Goal: Task Accomplishment & Management: Manage account settings

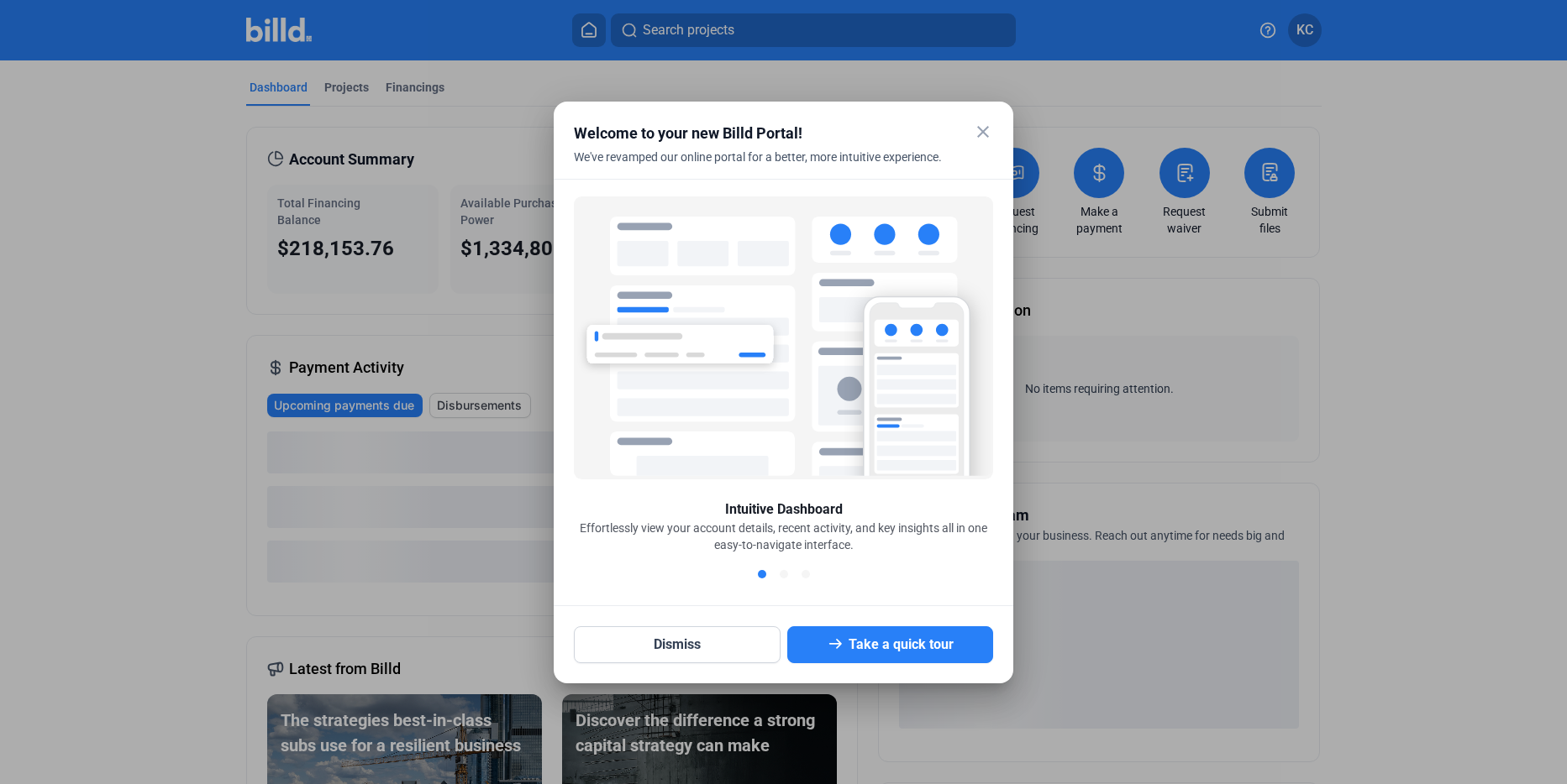
click at [986, 130] on mat-icon "close" at bounding box center [983, 132] width 20 height 20
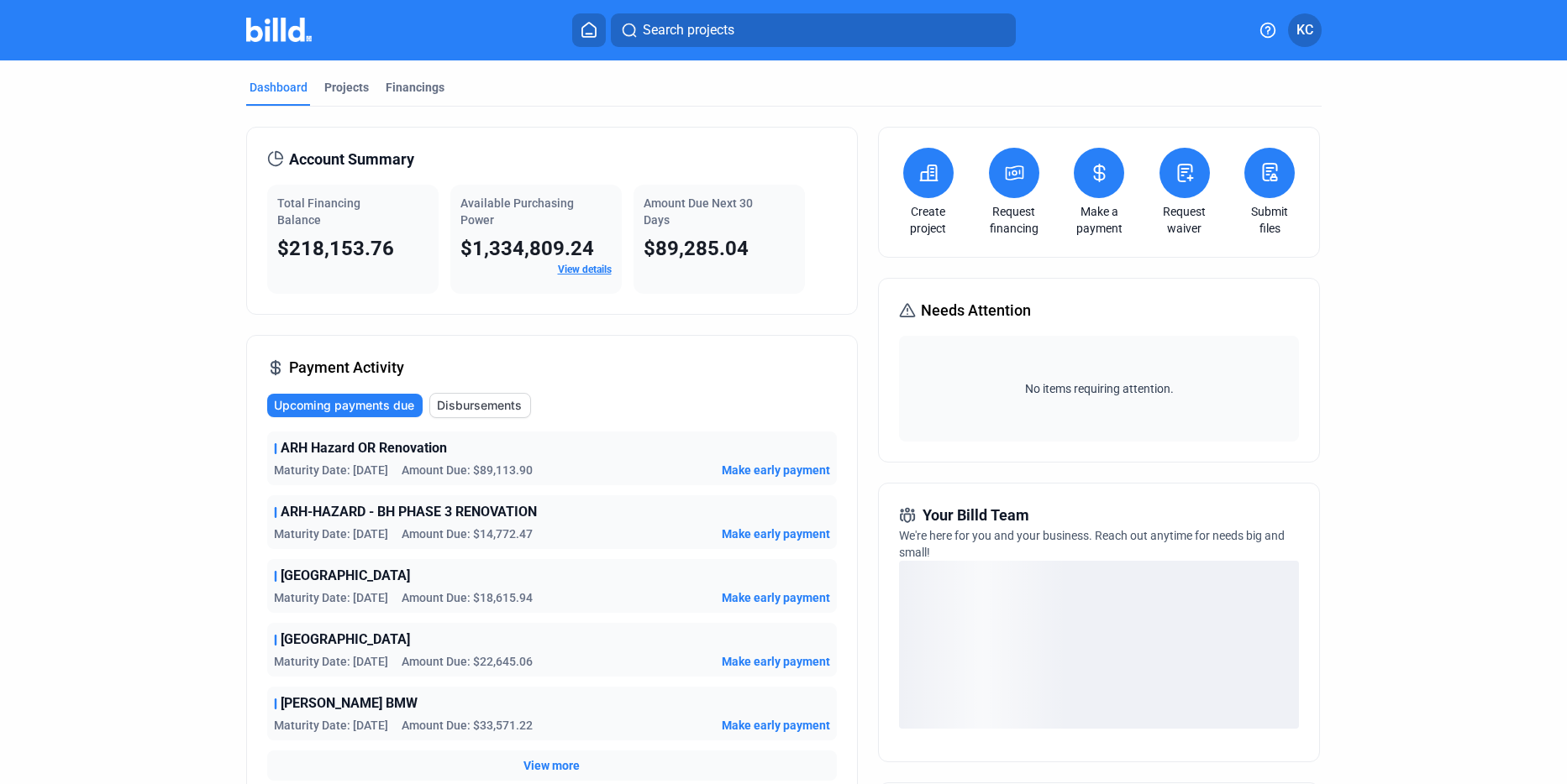
click at [380, 407] on span "Upcoming payments due" at bounding box center [344, 406] width 140 height 16
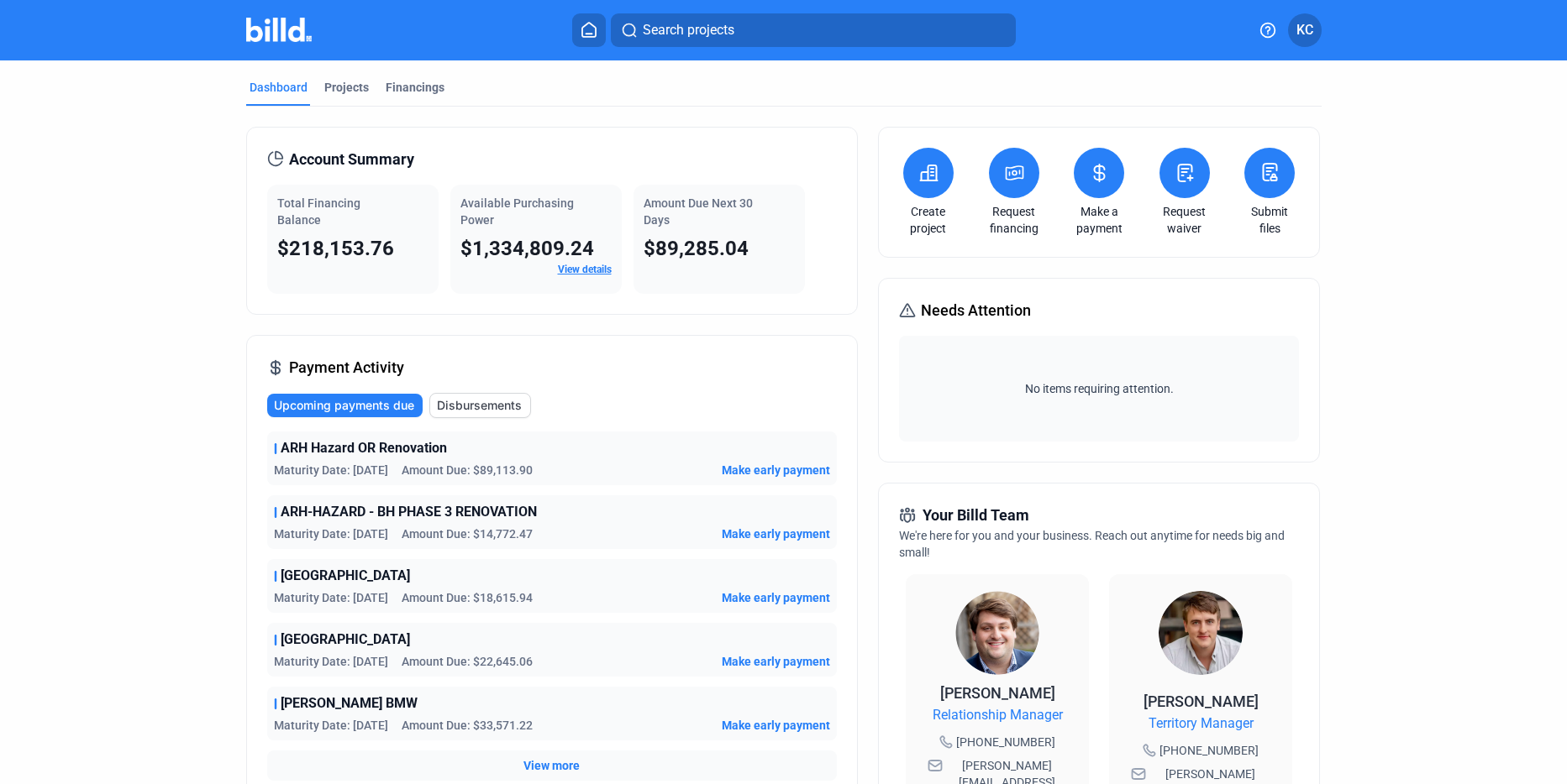
click at [772, 470] on span "Make early payment" at bounding box center [775, 470] width 108 height 16
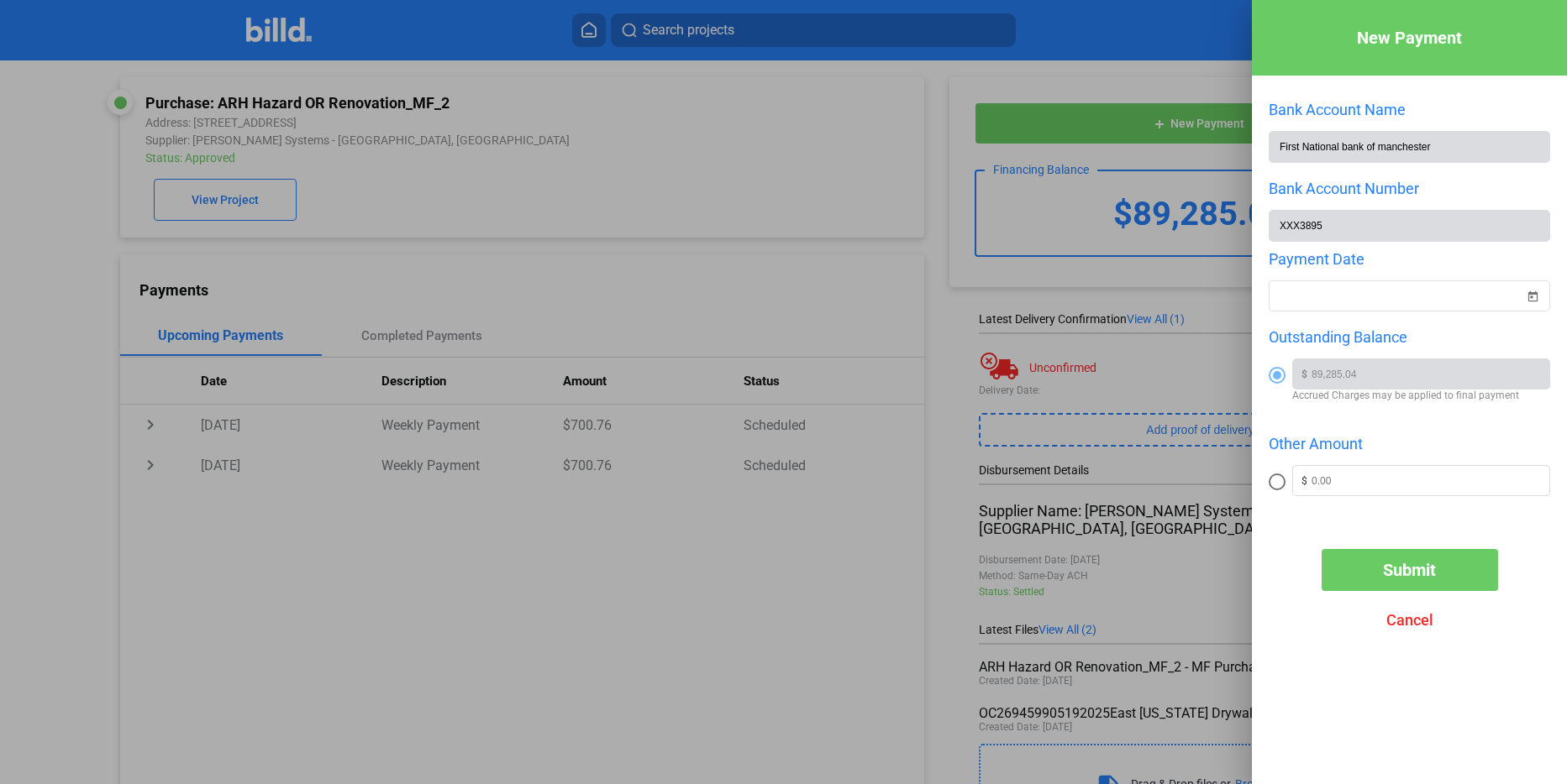
click at [1281, 484] on span at bounding box center [1277, 482] width 16 height 16
click at [1281, 484] on input "radio" at bounding box center [1277, 482] width 16 height 16
radio input "true"
click at [1370, 487] on input "text" at bounding box center [1430, 478] width 238 height 25
type input "5,000.00"
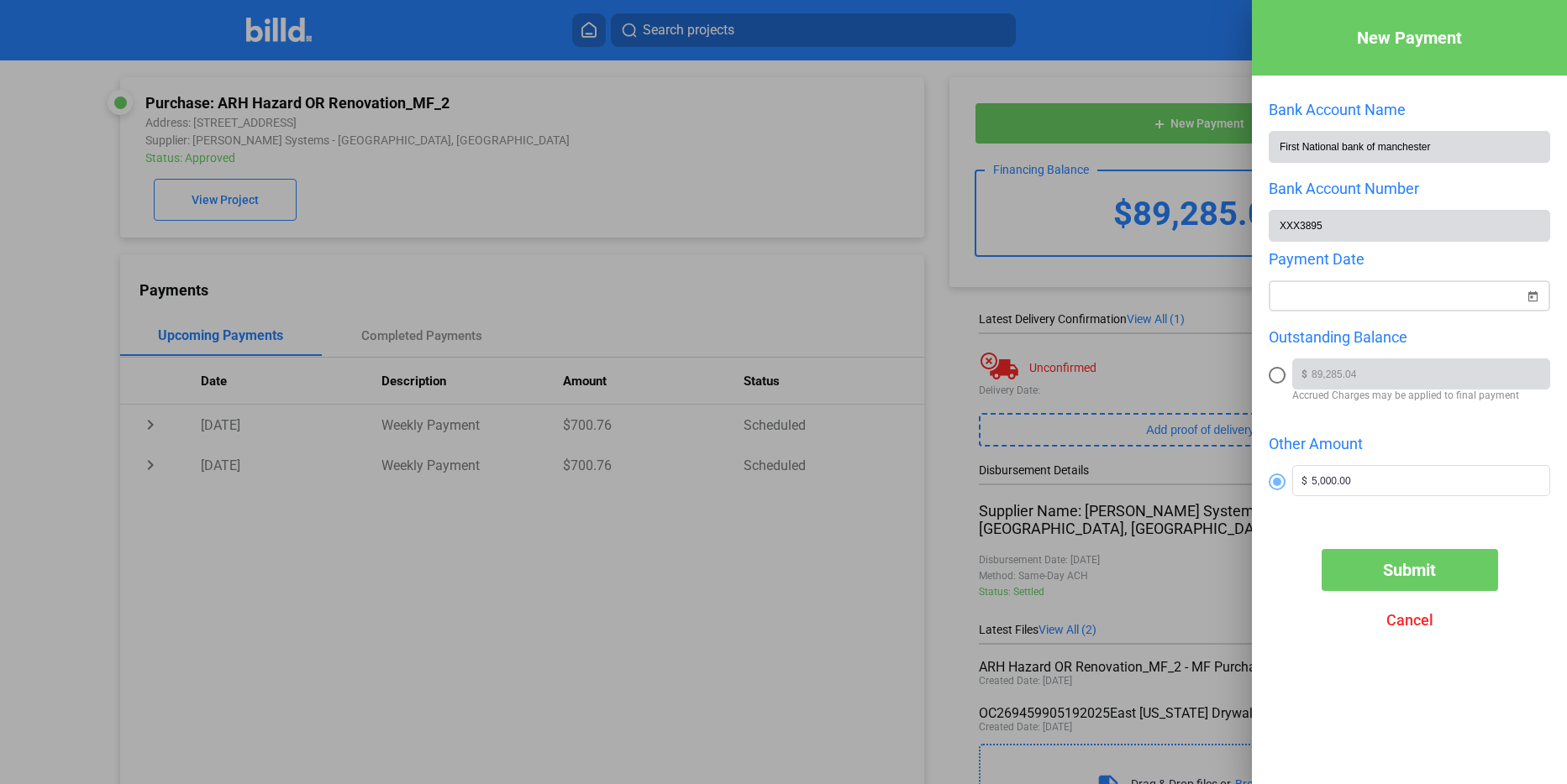
click at [1535, 301] on span "Open calendar" at bounding box center [1532, 286] width 40 height 40
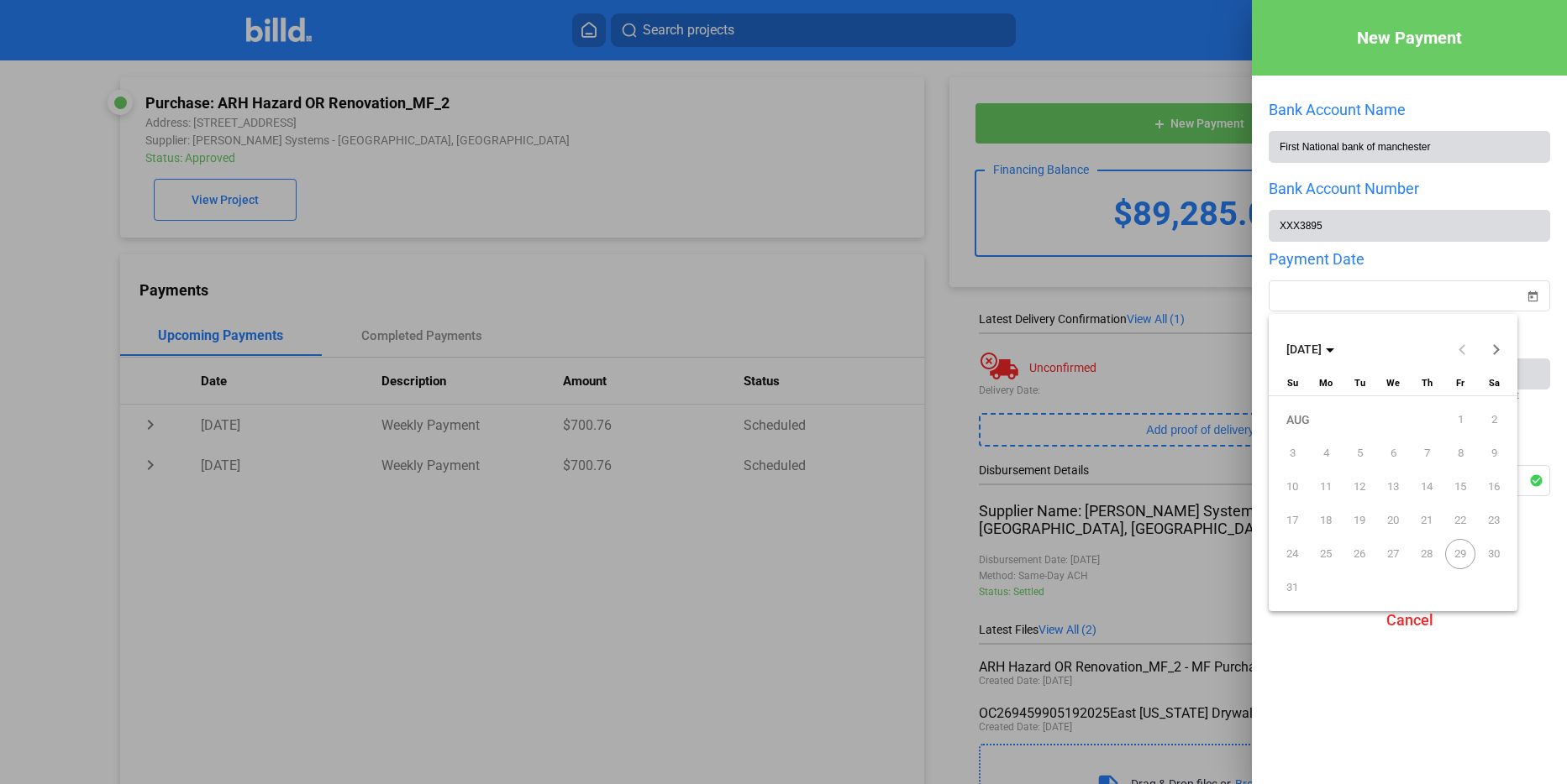
click at [1464, 552] on span "29" at bounding box center [1460, 554] width 30 height 30
click at [1295, 587] on span "31" at bounding box center [1291, 588] width 30 height 30
click at [1500, 350] on span "Next month" at bounding box center [1496, 349] width 40 height 40
click at [1356, 457] on span "2" at bounding box center [1359, 453] width 30 height 30
type input "[DATE]"
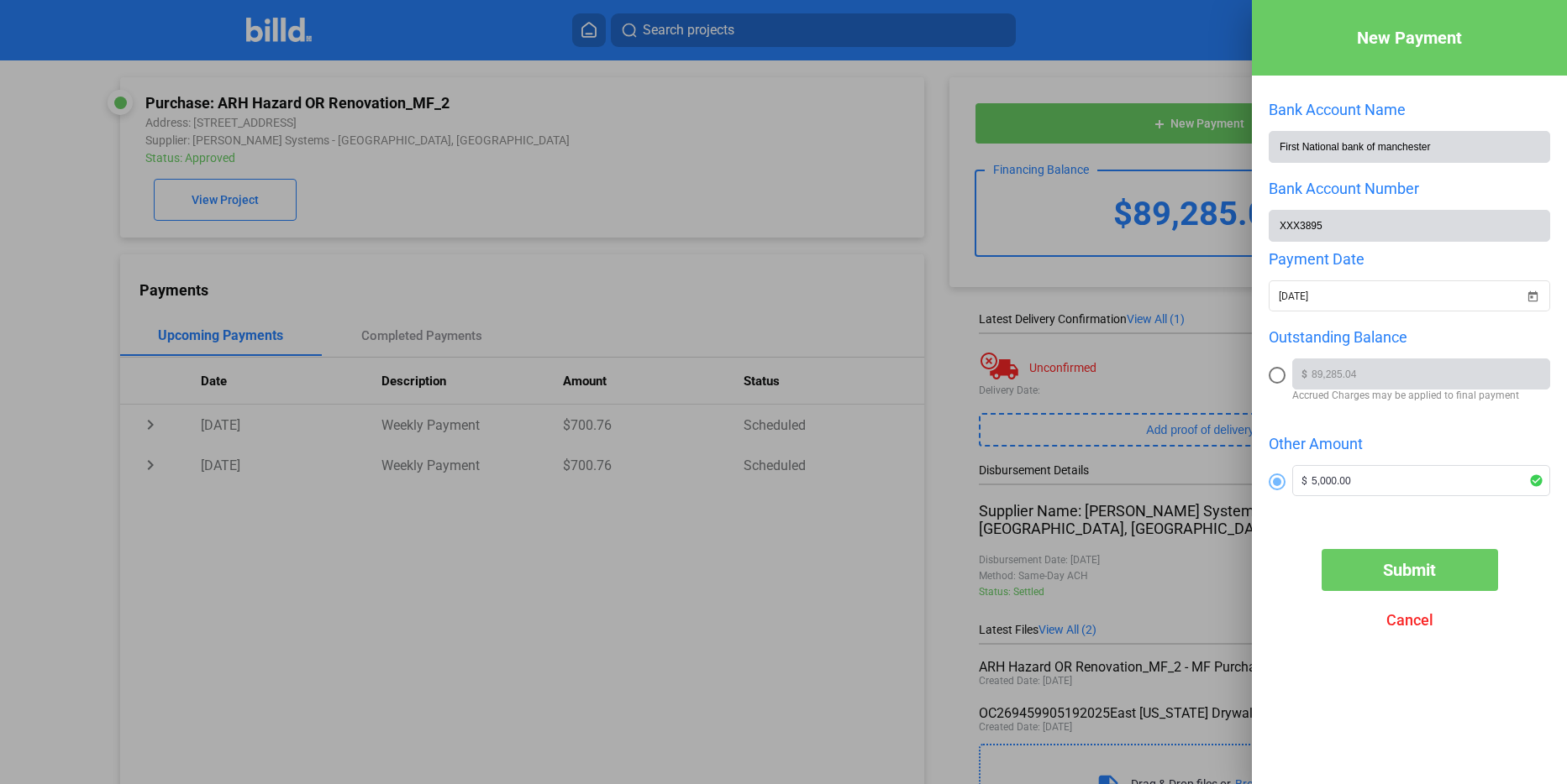
click at [1413, 578] on span "Submit" at bounding box center [1410, 570] width 53 height 20
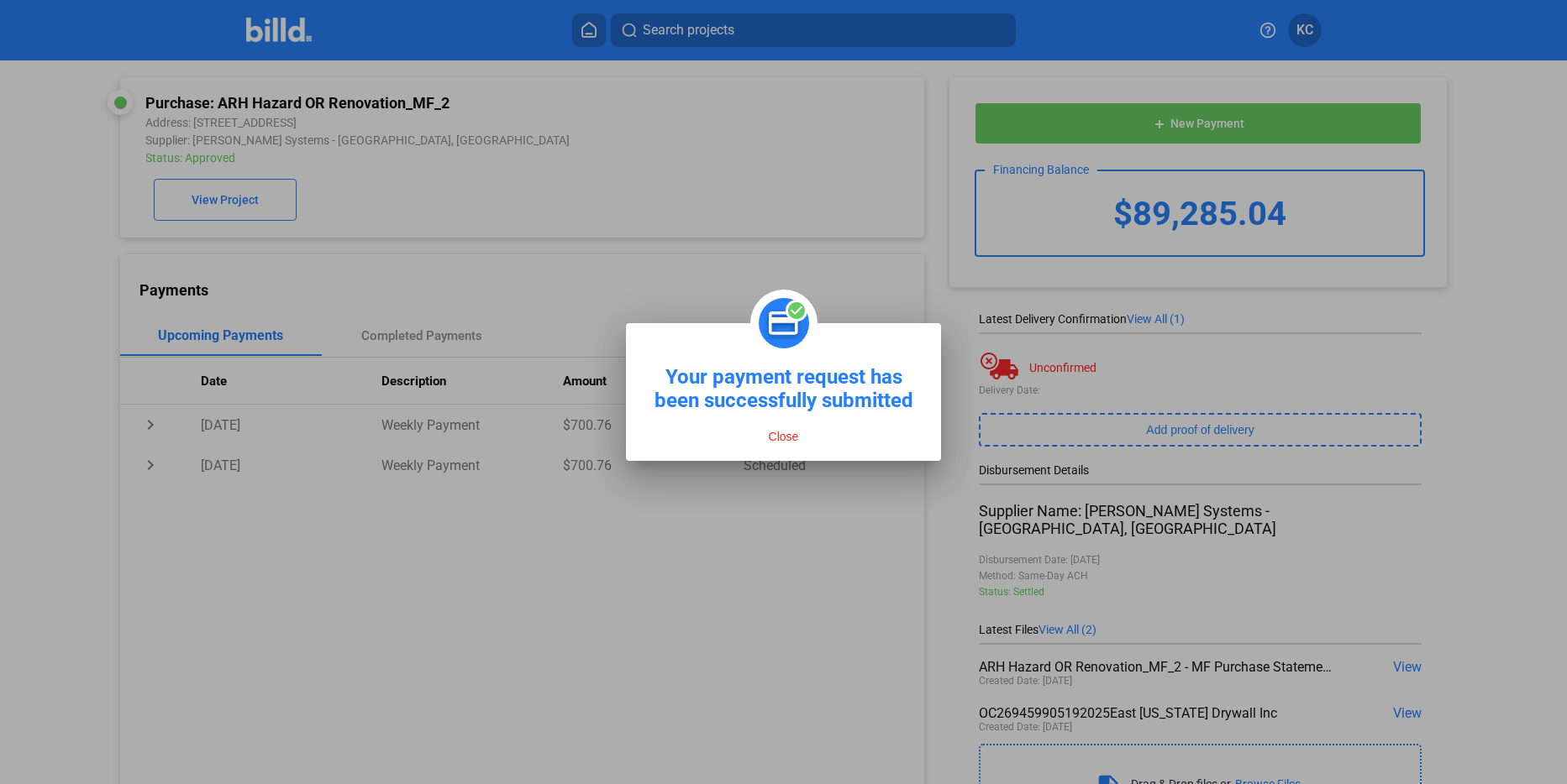
click at [791, 442] on button "Close" at bounding box center [784, 437] width 40 height 15
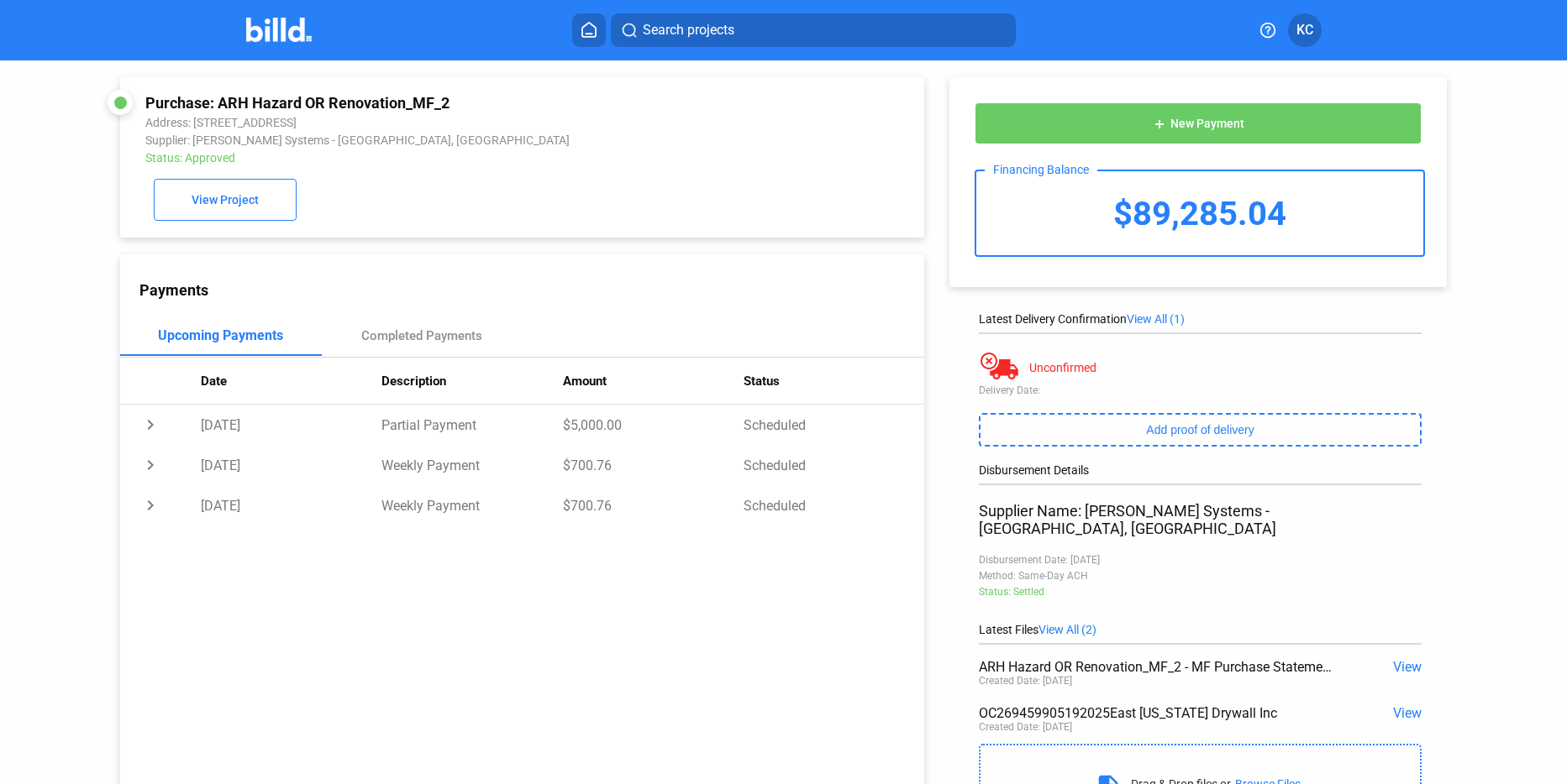
click at [1299, 31] on span "KC" at bounding box center [1305, 30] width 16 height 20
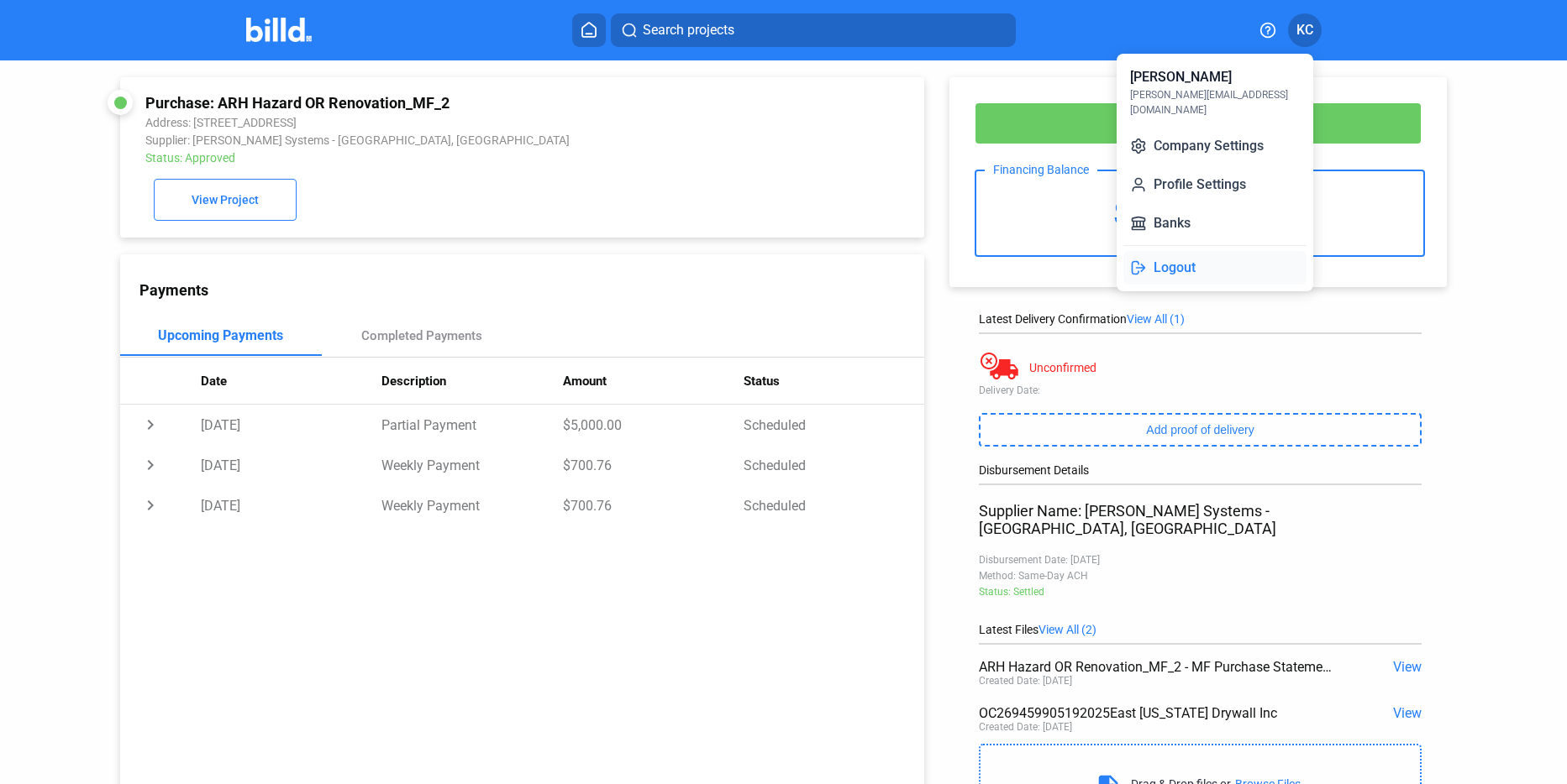
click at [1180, 254] on button "Logout" at bounding box center [1214, 267] width 183 height 34
